Goal: Information Seeking & Learning: Learn about a topic

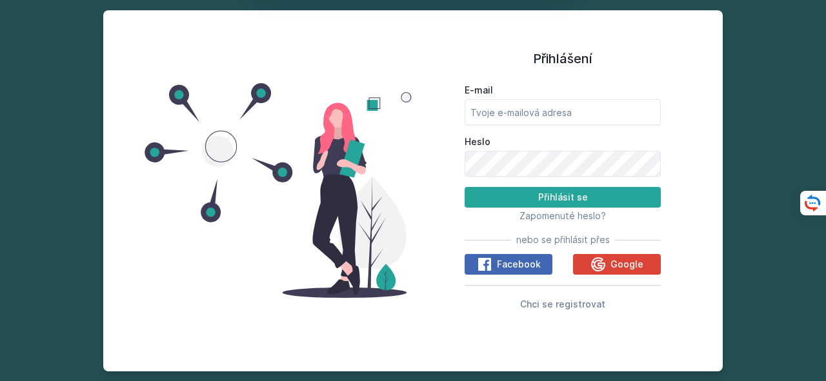
click at [402, 79] on button "Ne" at bounding box center [415, 83] width 46 height 32
click at [503, 111] on input "E-mail" at bounding box center [562, 112] width 196 height 26
type input "[EMAIL_ADDRESS][DOMAIN_NAME]"
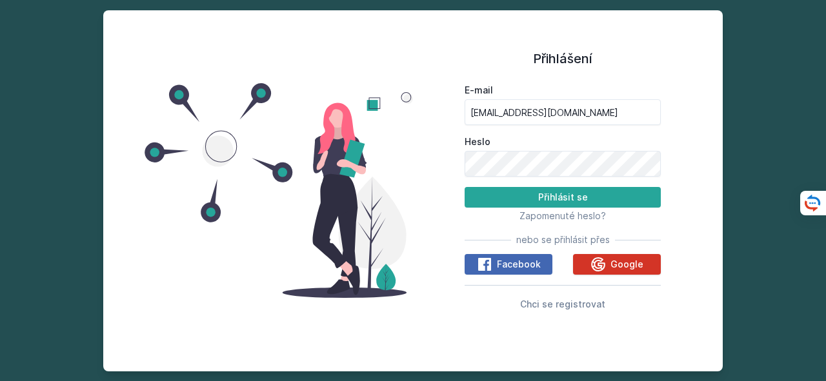
click at [588, 261] on button "Google" at bounding box center [617, 264] width 88 height 21
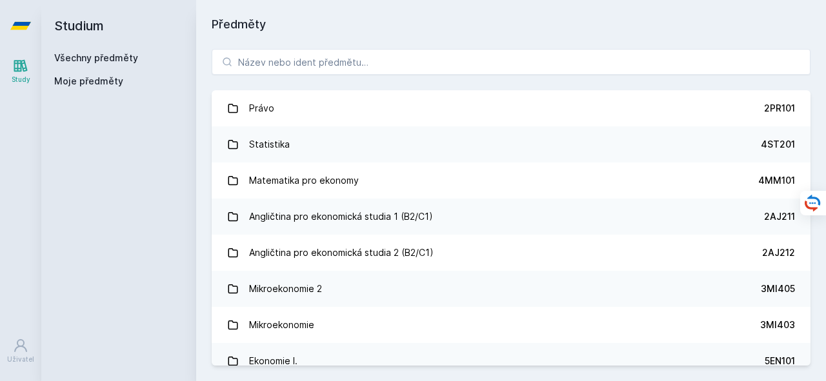
click at [325, 46] on div "Právo 2PR101 Statistika 4ST201 Matematika pro ekonomy 4MM101 Angličtina pro eko…" at bounding box center [511, 208] width 630 height 348
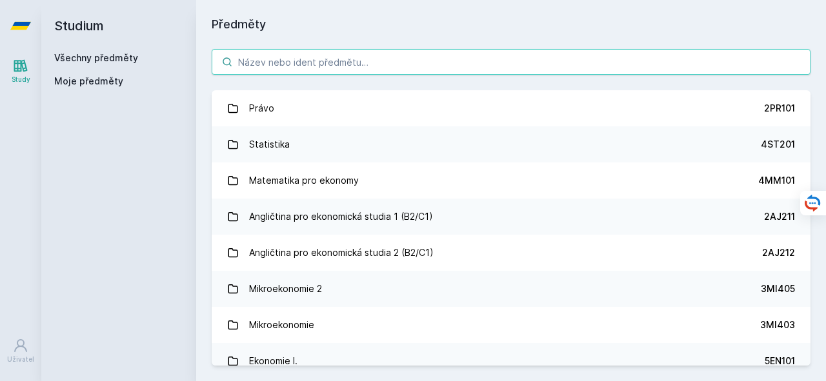
click at [324, 63] on input "search" at bounding box center [511, 62] width 599 height 26
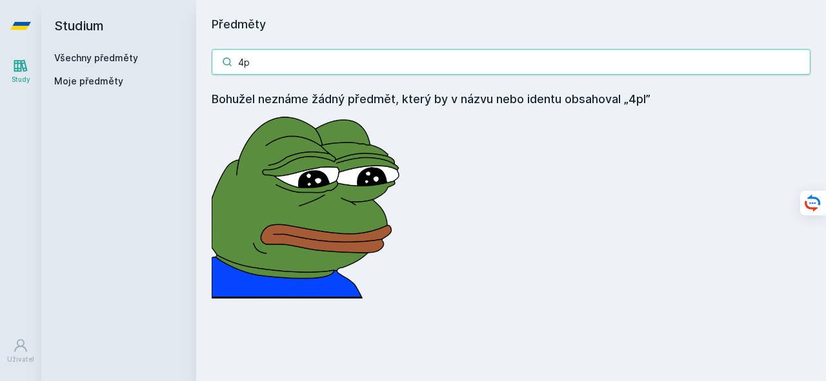
type input "4"
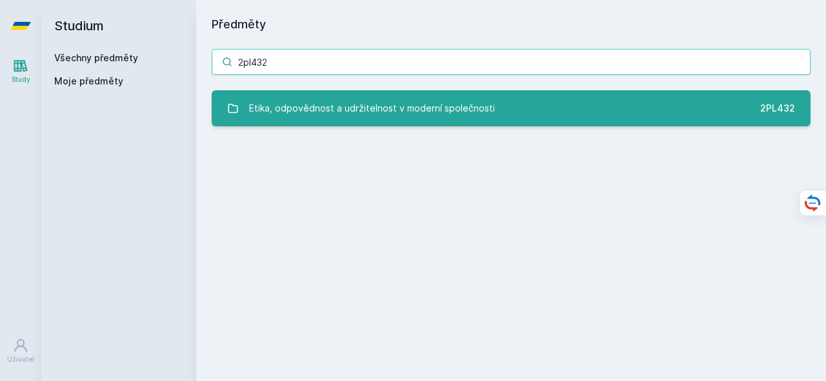
type input "2pl432"
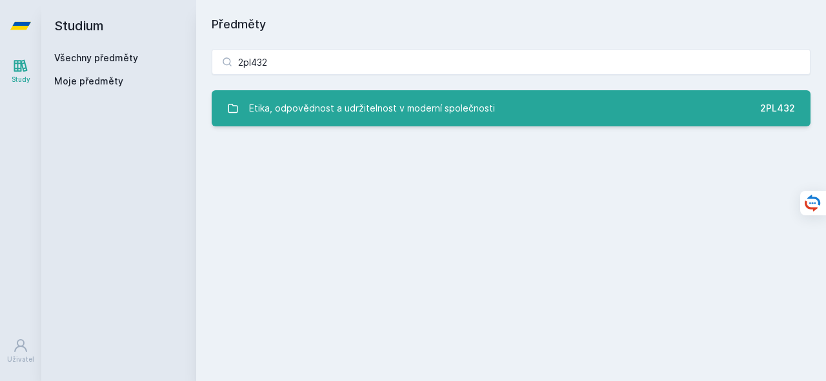
click at [483, 94] on link "Etika, odpovědnost a udržitelnost v moderní společnosti 2PL432" at bounding box center [511, 108] width 599 height 36
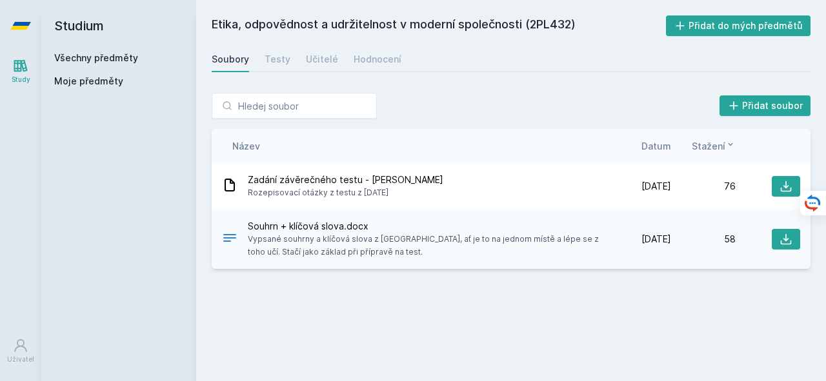
click at [494, 232] on span "Souhrn + klíčová slova.docx" at bounding box center [425, 226] width 354 height 13
click at [780, 240] on icon at bounding box center [785, 239] width 13 height 13
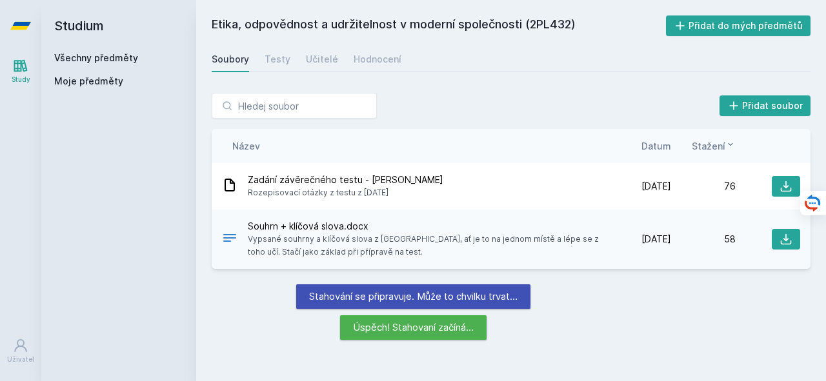
click at [288, 68] on div "Soubory Testy Učitelé Hodnocení" at bounding box center [511, 59] width 599 height 26
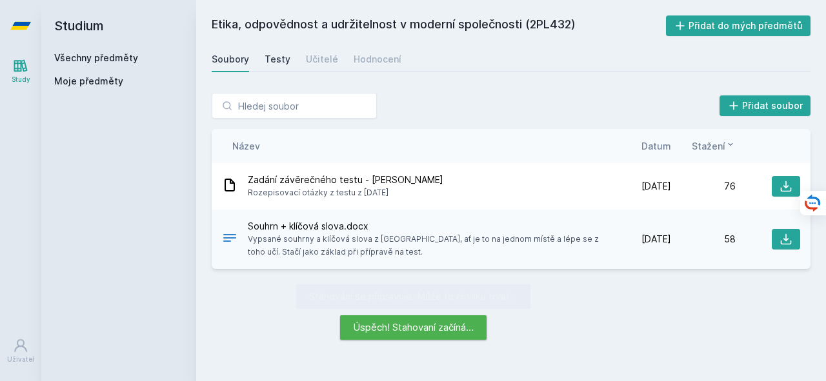
click at [278, 59] on div "Testy" at bounding box center [277, 59] width 26 height 13
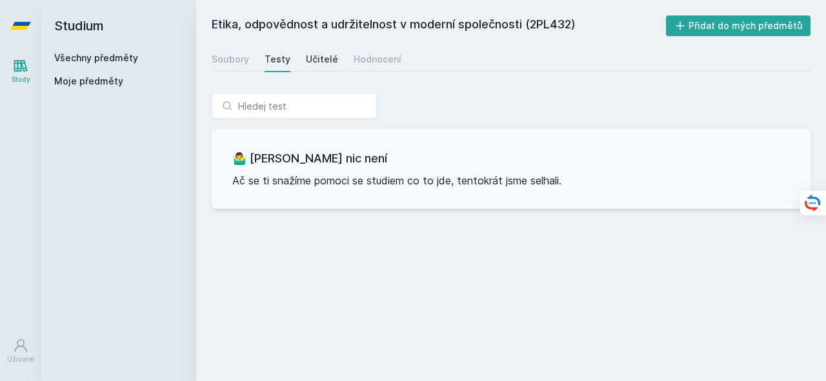
click at [306, 59] on div "Učitelé" at bounding box center [322, 59] width 32 height 13
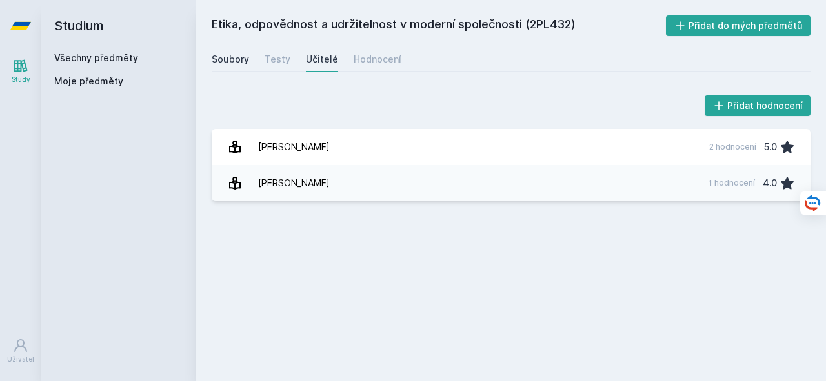
click at [240, 55] on div "Soubory" at bounding box center [230, 59] width 37 height 13
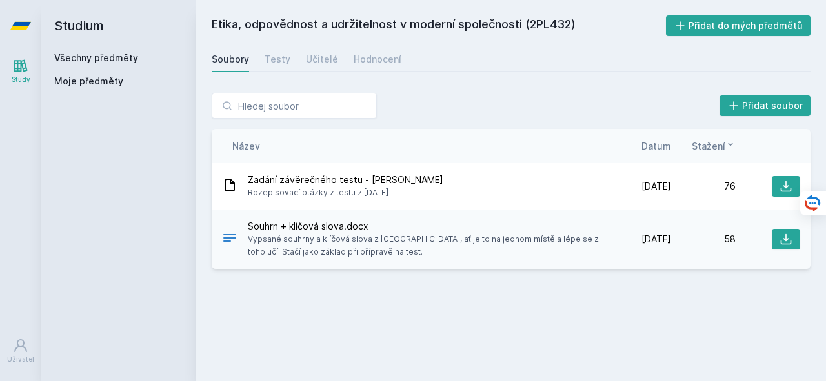
click at [153, 208] on div "Studium Všechny předměty Moje předměty" at bounding box center [118, 190] width 155 height 381
